Goal: Find specific page/section: Find specific page/section

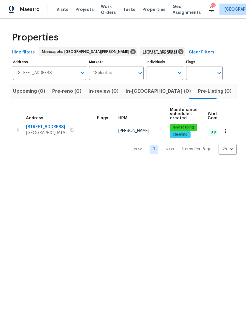
click at [146, 12] on span "Properties" at bounding box center [153, 9] width 23 height 6
click at [145, 12] on span "Properties" at bounding box center [153, 9] width 23 height 6
type input "926 38th Ave Anoka MN 55303"
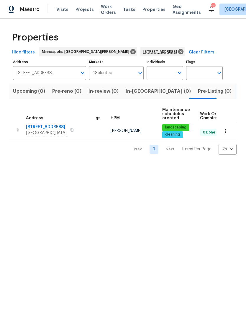
scroll to position [0, 8]
click at [178, 50] on icon at bounding box center [180, 51] width 5 height 5
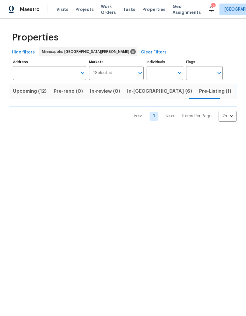
click at [199, 93] on span "Pre-Listing (1)" at bounding box center [215, 91] width 32 height 8
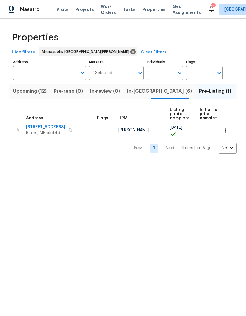
click at [46, 125] on span "1524 89th Ave NE" at bounding box center [45, 127] width 39 height 6
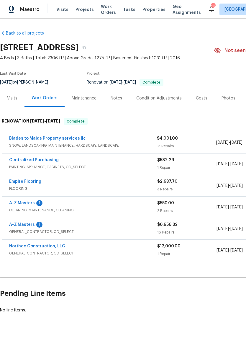
click at [227, 99] on div "Photos" at bounding box center [228, 98] width 14 height 6
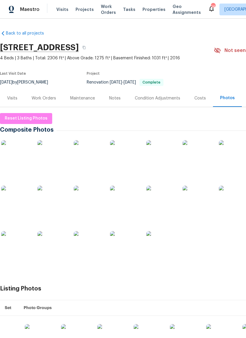
click at [161, 159] on img at bounding box center [160, 154] width 29 height 29
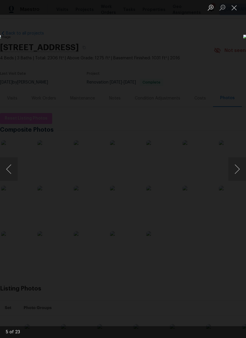
click at [241, 166] on button "Next image" at bounding box center [237, 169] width 18 height 24
click at [239, 167] on button "Next image" at bounding box center [237, 169] width 18 height 24
click at [177, 33] on div "Lightbox" at bounding box center [123, 169] width 246 height 338
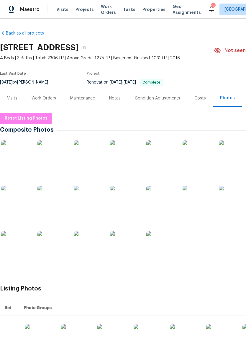
click at [185, 252] on div at bounding box center [166, 205] width 333 height 136
click at [60, 207] on img at bounding box center [51, 199] width 29 height 29
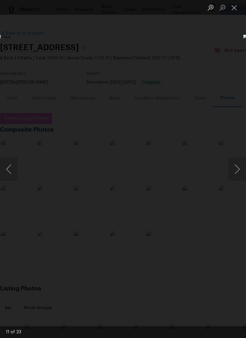
click at [236, 8] on button "Close lightbox" at bounding box center [234, 7] width 12 height 10
